Goal: Transaction & Acquisition: Purchase product/service

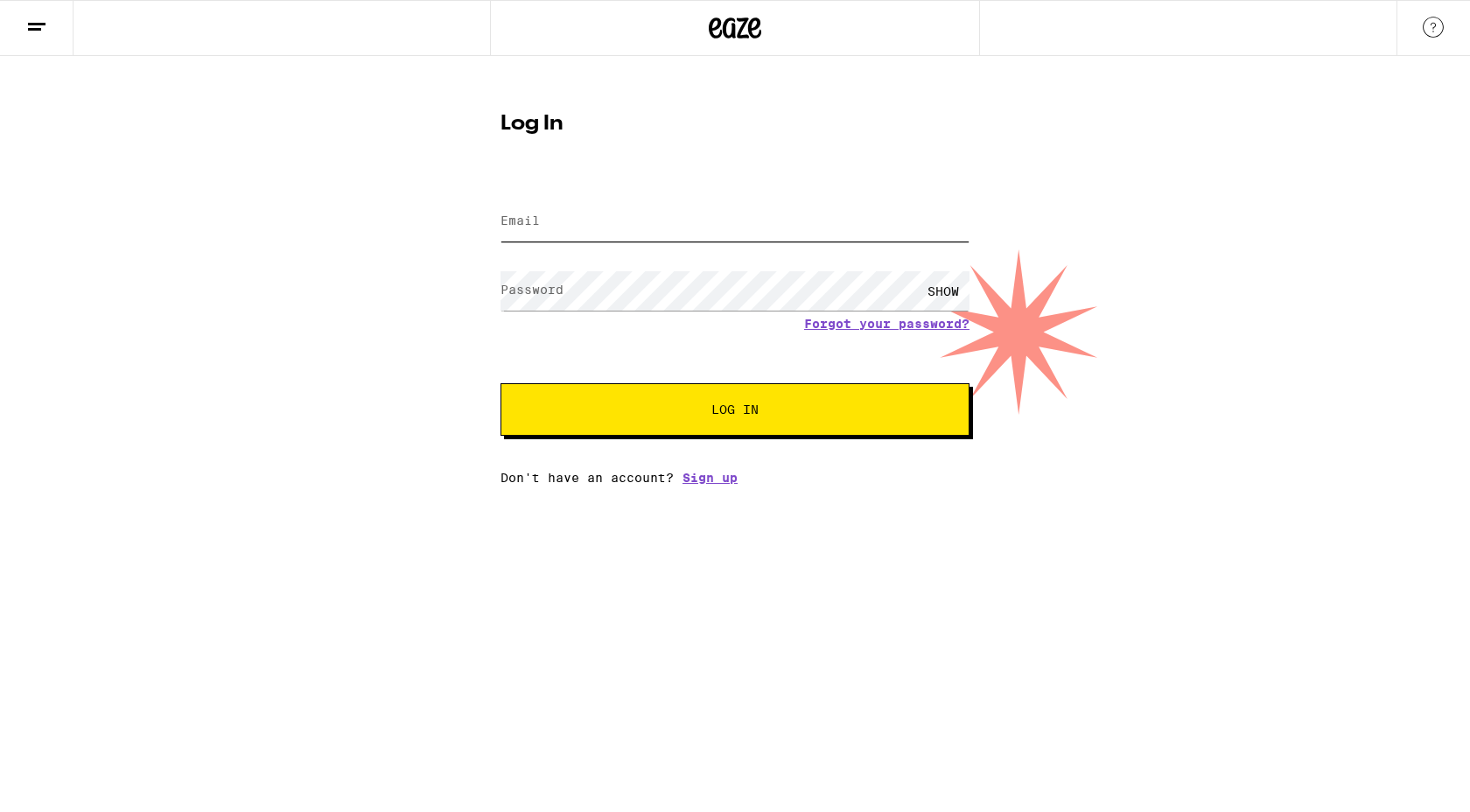
type input "[EMAIL_ADDRESS][DOMAIN_NAME]"
click at [718, 218] on input "[EMAIL_ADDRESS][DOMAIN_NAME]" at bounding box center [735, 222] width 469 height 40
click at [745, 412] on span "Log In" at bounding box center [735, 409] width 47 height 12
